Goal: Find specific fact: Find specific fact

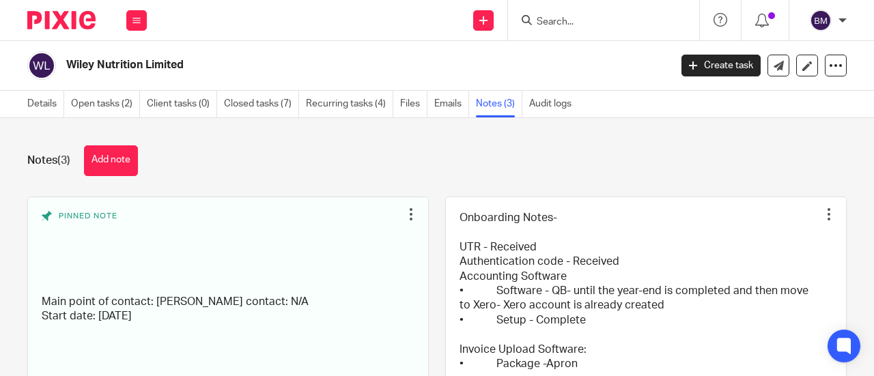
click at [572, 18] on input "Search" at bounding box center [596, 22] width 123 height 12
click at [559, 21] on input "Search" at bounding box center [596, 22] width 123 height 12
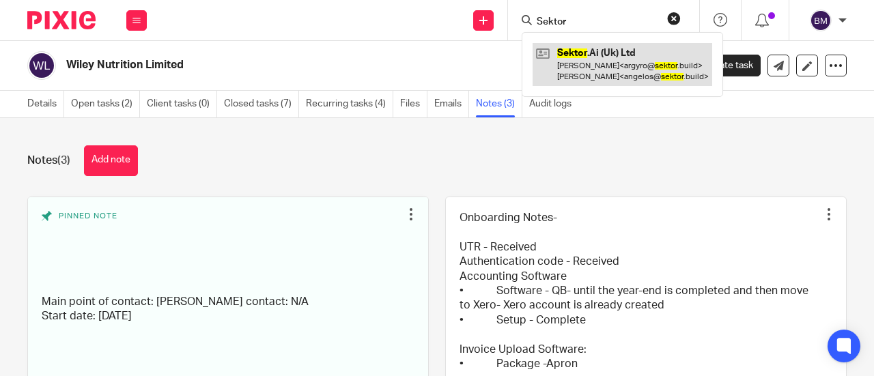
type input "Sektor"
click at [617, 57] on link at bounding box center [623, 64] width 180 height 42
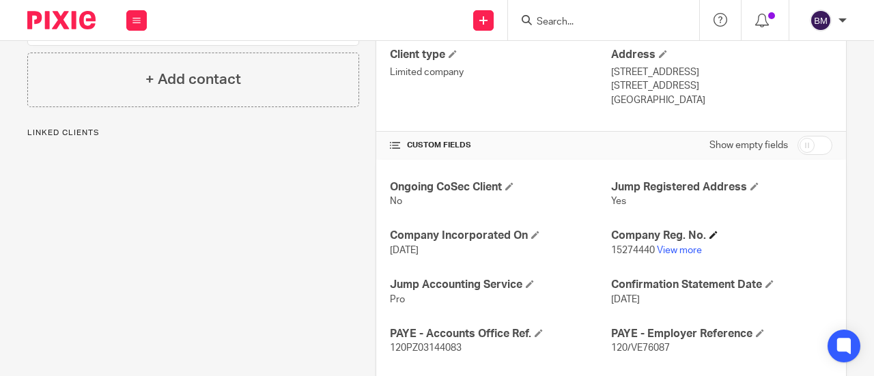
scroll to position [410, 0]
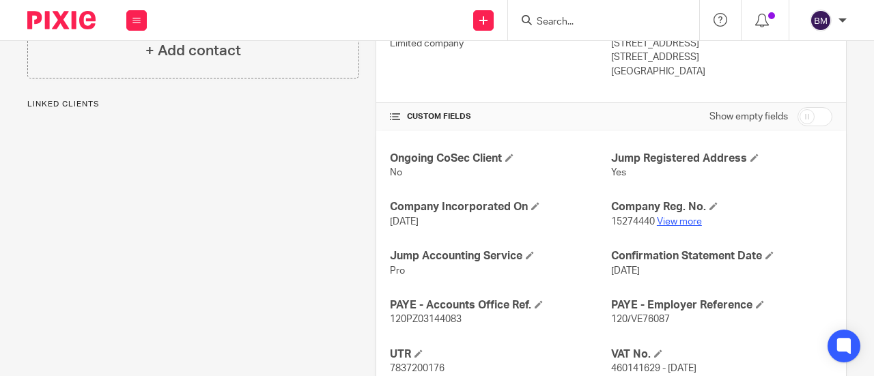
click at [676, 223] on link "View more" at bounding box center [679, 222] width 45 height 10
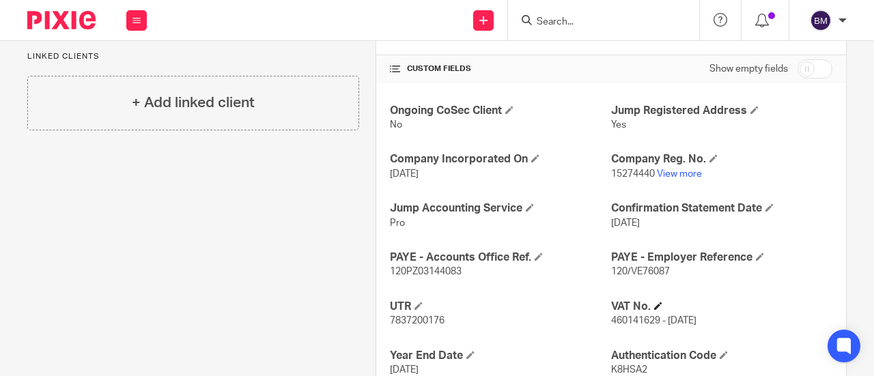
scroll to position [478, 0]
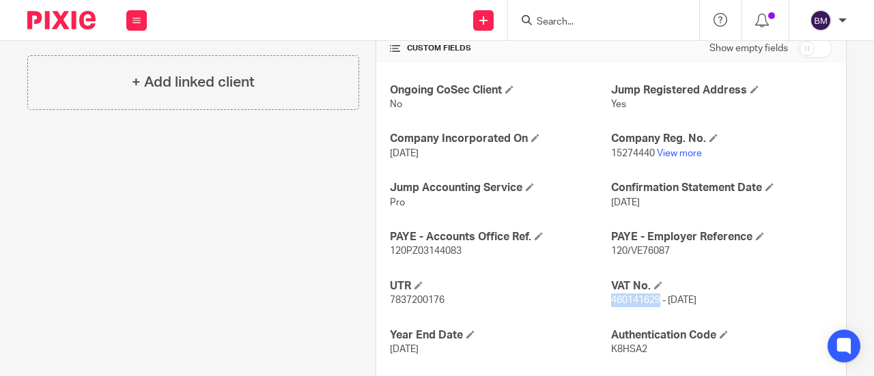
drag, startPoint x: 652, startPoint y: 297, endPoint x: 606, endPoint y: 301, distance: 45.9
click at [611, 301] on span "460141629 - [DATE]" at bounding box center [653, 301] width 85 height 10
copy span "460141629"
